Goal: Go to known website: Access a specific website the user already knows

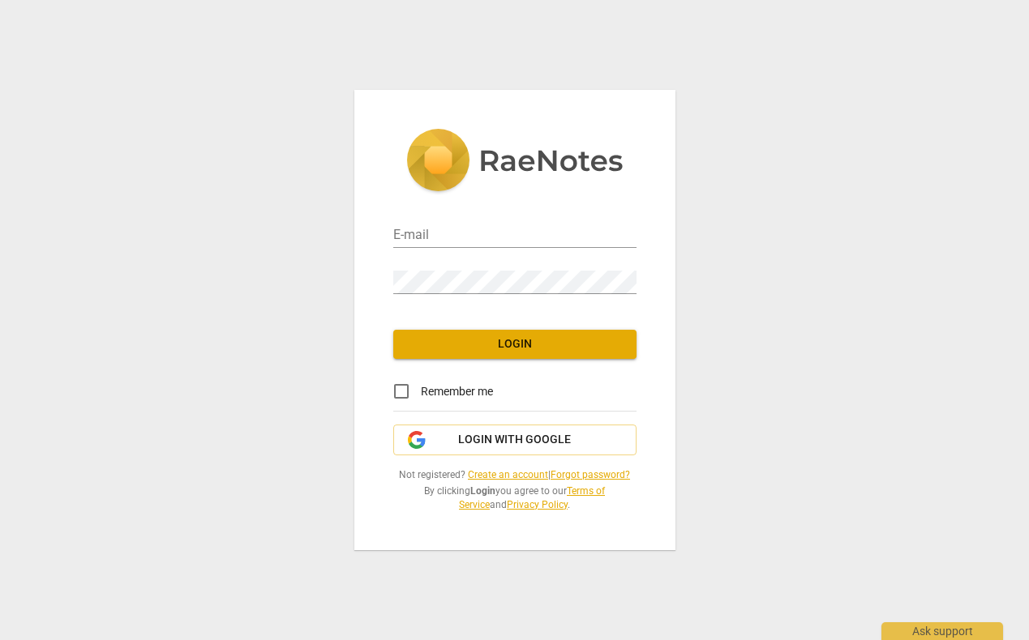
type input "[PERSON_NAME][EMAIL_ADDRESS][DOMAIN_NAME]"
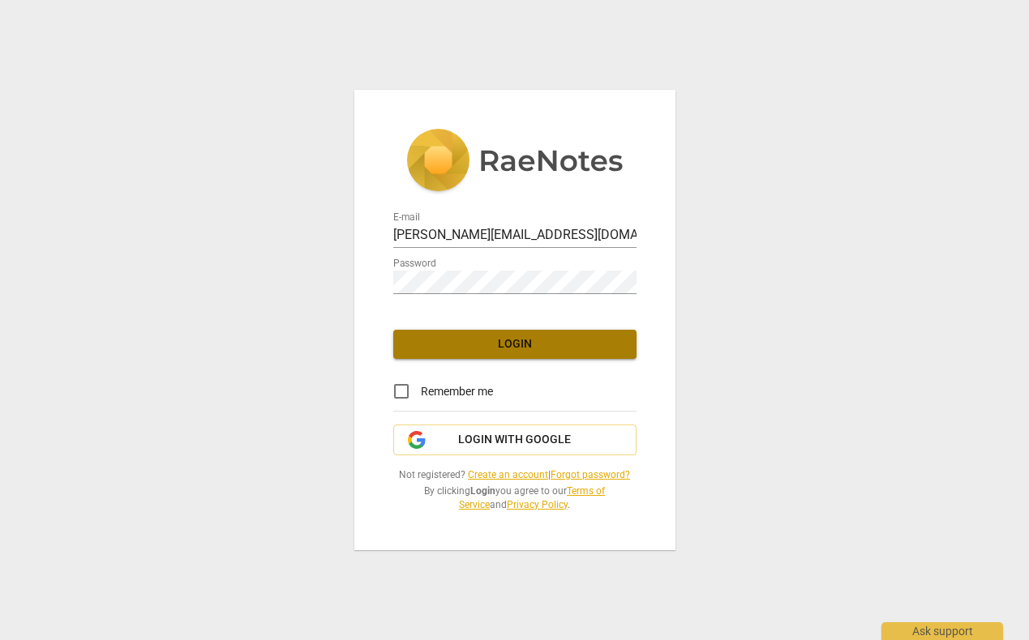
click at [513, 344] on span "Login" at bounding box center [514, 344] width 217 height 16
